Goal: Task Accomplishment & Management: Use online tool/utility

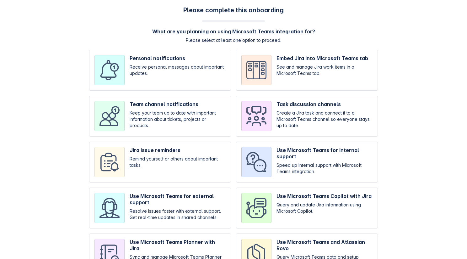
click at [161, 67] on input "checkbox" at bounding box center [160, 70] width 142 height 41
checkbox input "true"
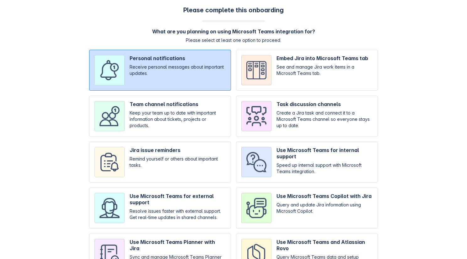
click at [162, 96] on input "checkbox" at bounding box center [160, 115] width 142 height 41
checkbox input "true"
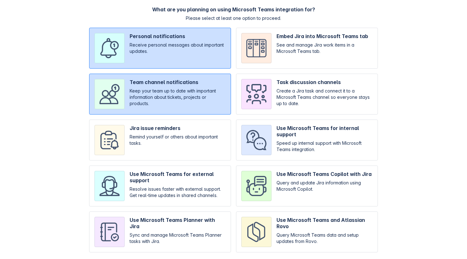
scroll to position [38, 0]
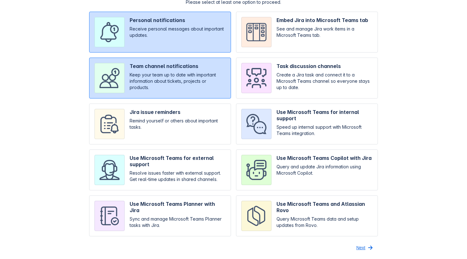
click at [360, 243] on span "Next" at bounding box center [361, 247] width 9 height 10
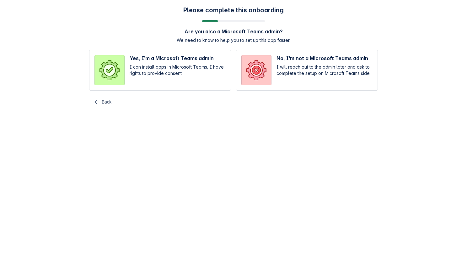
click at [188, 68] on input "radio" at bounding box center [160, 70] width 142 height 41
radio input "true"
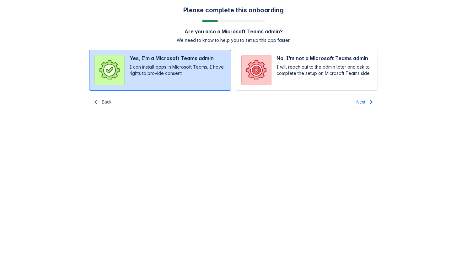
click at [357, 100] on span "Next" at bounding box center [361, 102] width 9 height 10
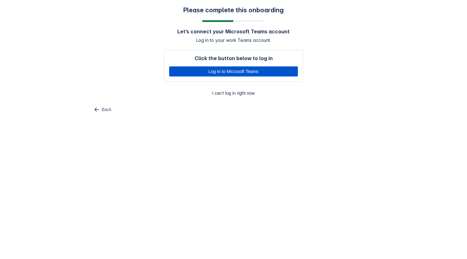
click at [242, 73] on span "Log in to Microsoft Teams" at bounding box center [233, 71] width 121 height 10
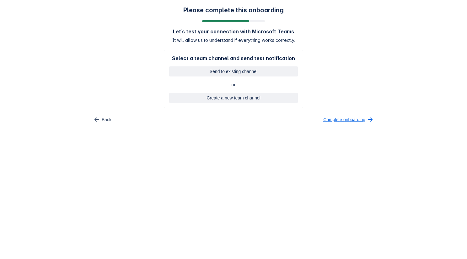
click at [324, 119] on span "Complete onboarding" at bounding box center [345, 119] width 42 height 10
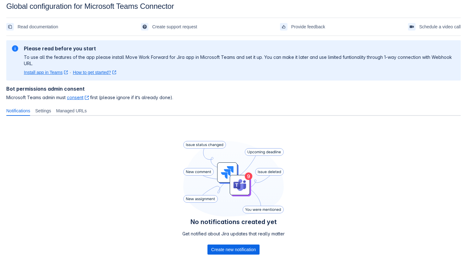
scroll to position [15, 0]
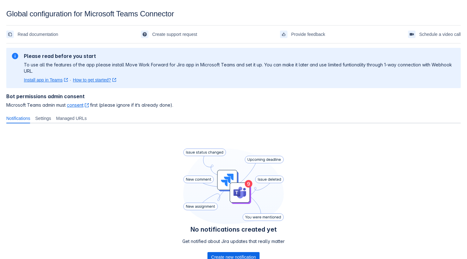
click at [116, 186] on div "No notifications created yet Get notified about Jira updates that really matter…" at bounding box center [233, 206] width 455 height 156
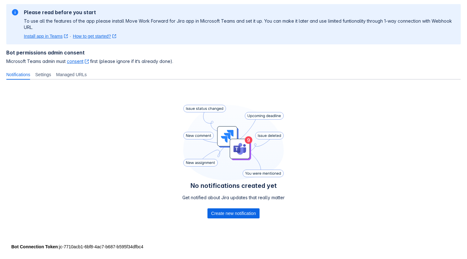
scroll to position [50, 0]
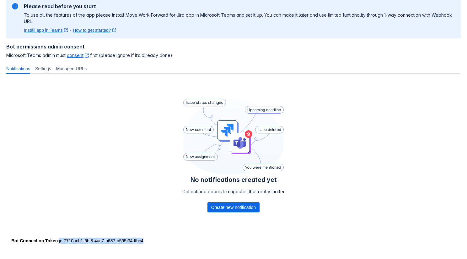
drag, startPoint x: 158, startPoint y: 241, endPoint x: 61, endPoint y: 239, distance: 96.8
click at [61, 239] on div "Bot Connection Token : jc-7710acb1-6bf8-4ac7-b687-b595f34dfbc4" at bounding box center [233, 240] width 445 height 6
copy div "jc-7710acb1-6bf8-4ac7-b687-b595f34dfbc4"
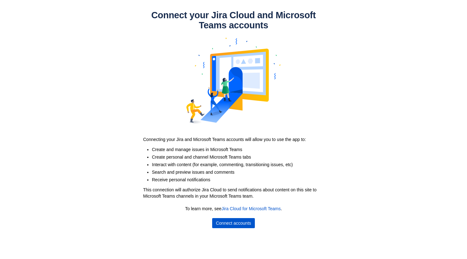
click at [227, 220] on span "Connect accounts" at bounding box center [233, 223] width 35 height 10
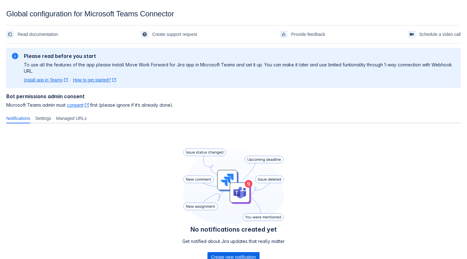
click at [144, 133] on div "No notifications created yet Get notified about Jira updates that really matter…" at bounding box center [233, 206] width 455 height 156
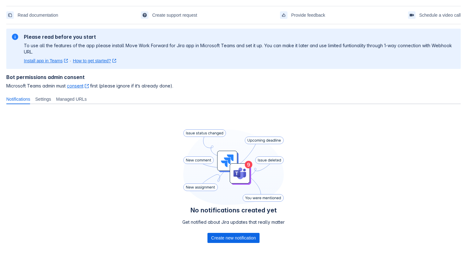
scroll to position [20, 0]
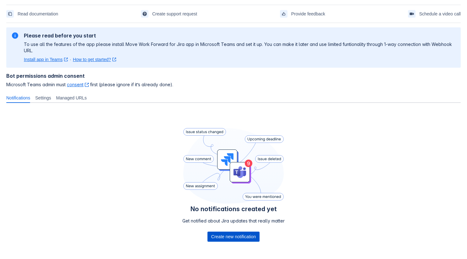
click at [224, 236] on span "Create new notification" at bounding box center [233, 236] width 45 height 10
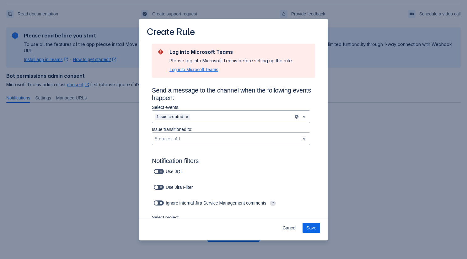
click at [199, 70] on span "Log into Microsoft Teams" at bounding box center [194, 69] width 49 height 6
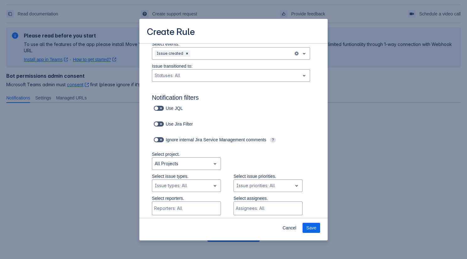
scroll to position [0, 0]
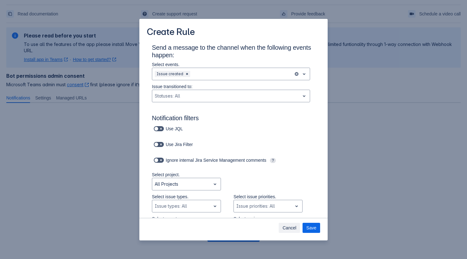
click at [289, 229] on span "Cancel" at bounding box center [290, 227] width 14 height 10
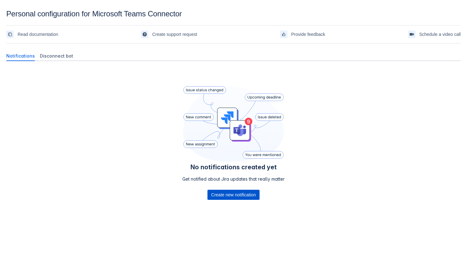
click at [218, 192] on span "Create new notification" at bounding box center [233, 194] width 45 height 10
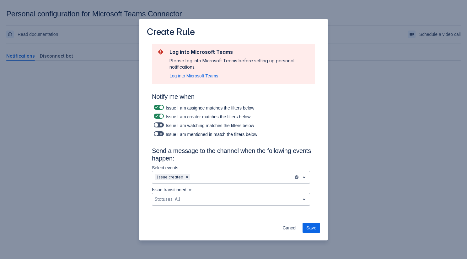
click at [196, 79] on section "Log into Microsoft Teams Please log into Microsoft Teams before setting up pers…" at bounding box center [233, 64] width 163 height 40
click at [205, 77] on span "Log into Microsoft Teams" at bounding box center [194, 76] width 49 height 6
